Goal: Task Accomplishment & Management: Manage account settings

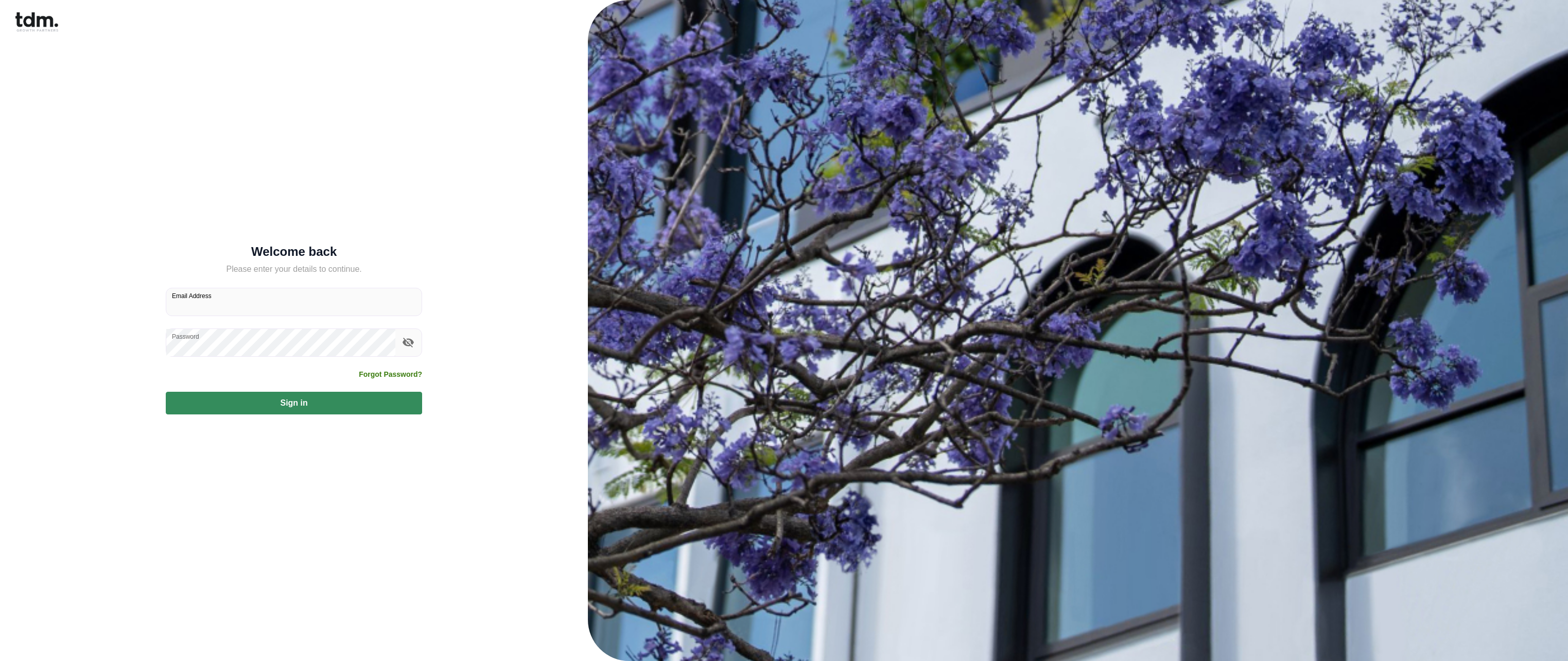
type input "**********"
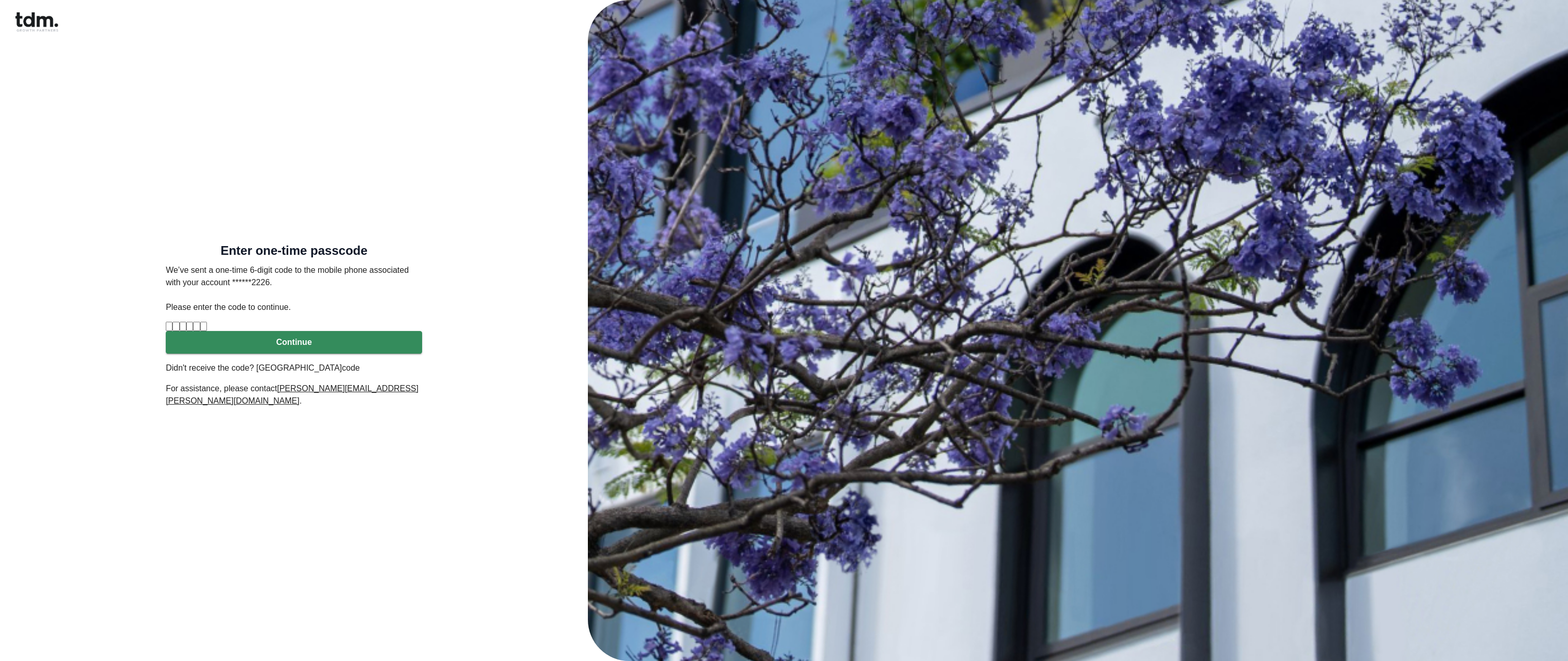
type input "*"
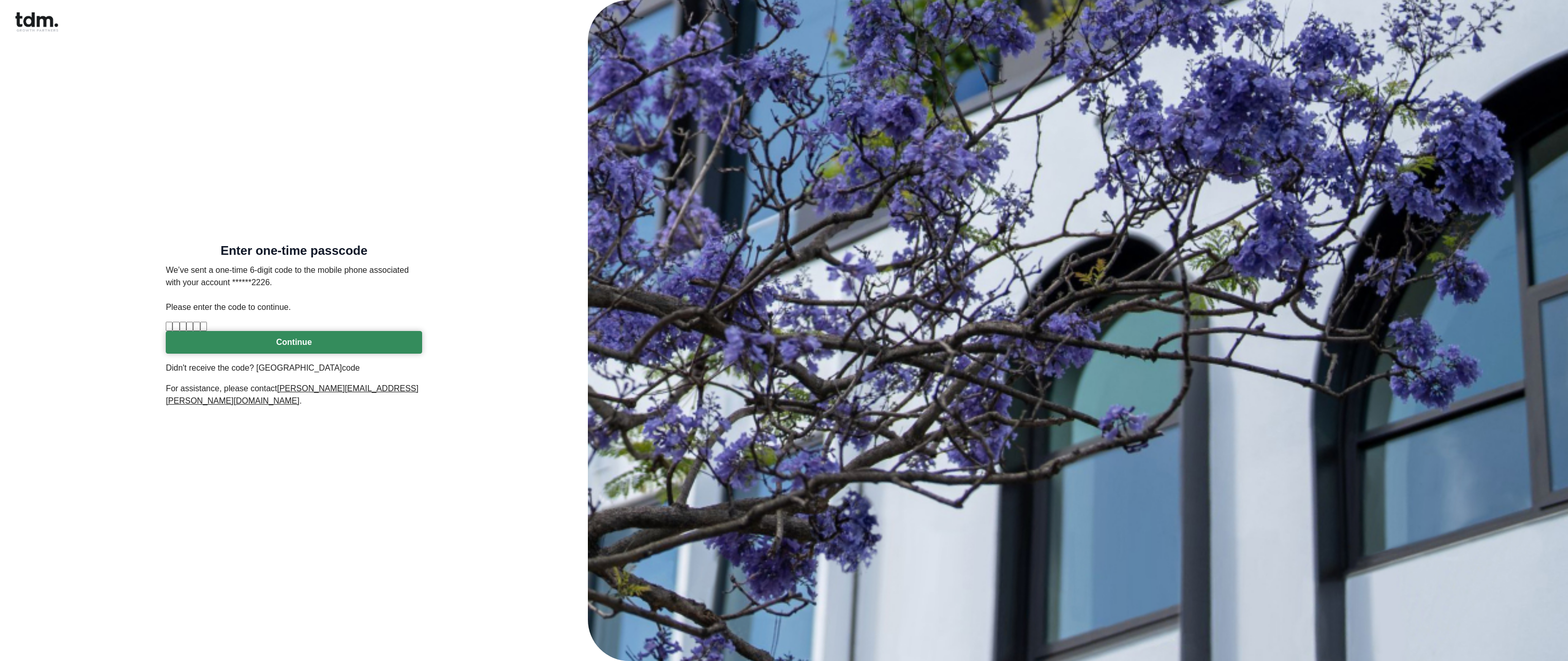
type input "*"
click at [303, 354] on button "Continue" at bounding box center [294, 343] width 256 height 23
